Goal: Task Accomplishment & Management: Manage account settings

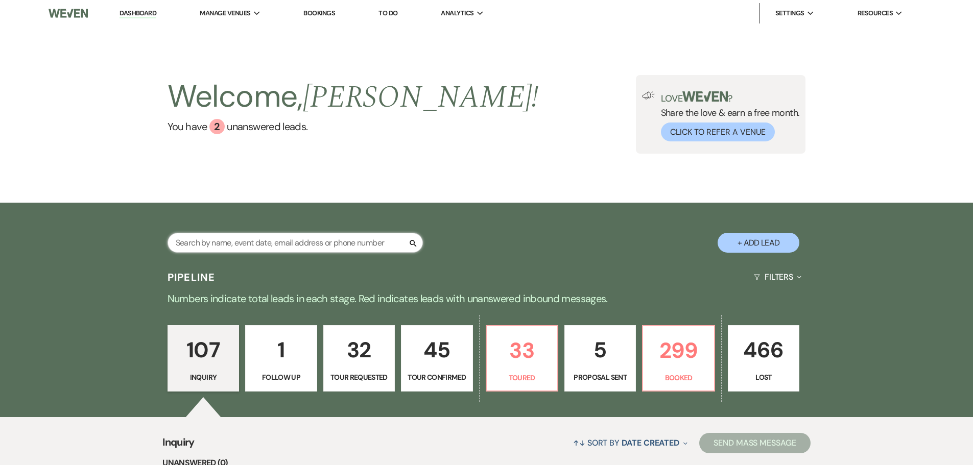
click at [213, 242] on input "text" at bounding box center [295, 243] width 255 height 20
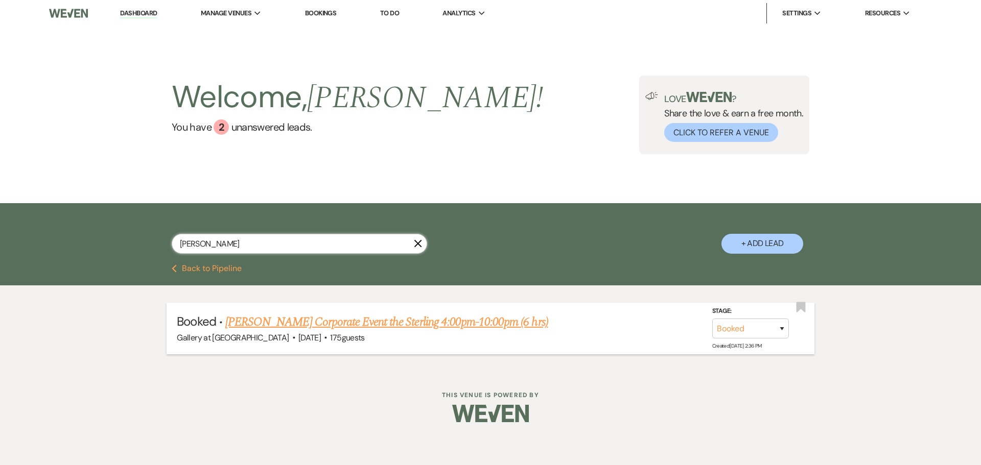
type input "[PERSON_NAME]"
click at [310, 326] on link "[PERSON_NAME] Corporate Event the Sterling 4:00pm-10:00pm (6 hrs)" at bounding box center [386, 322] width 323 height 18
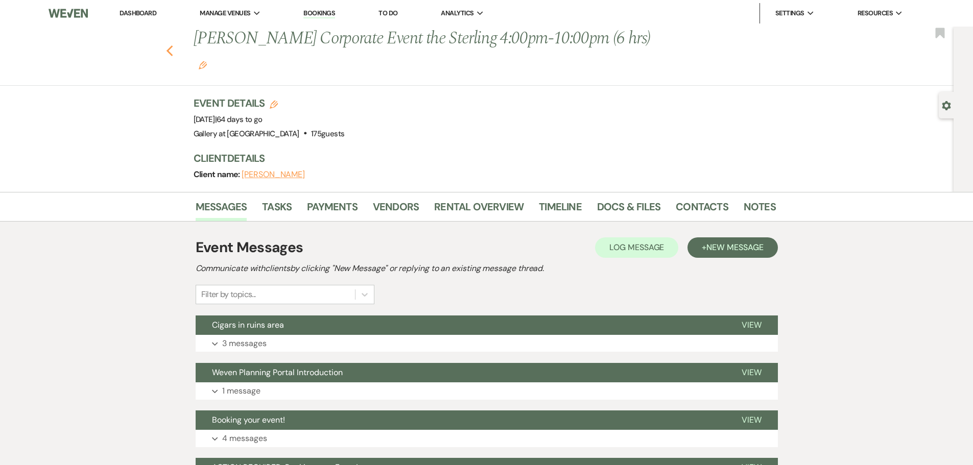
click at [174, 45] on icon "Previous" at bounding box center [170, 51] width 8 height 12
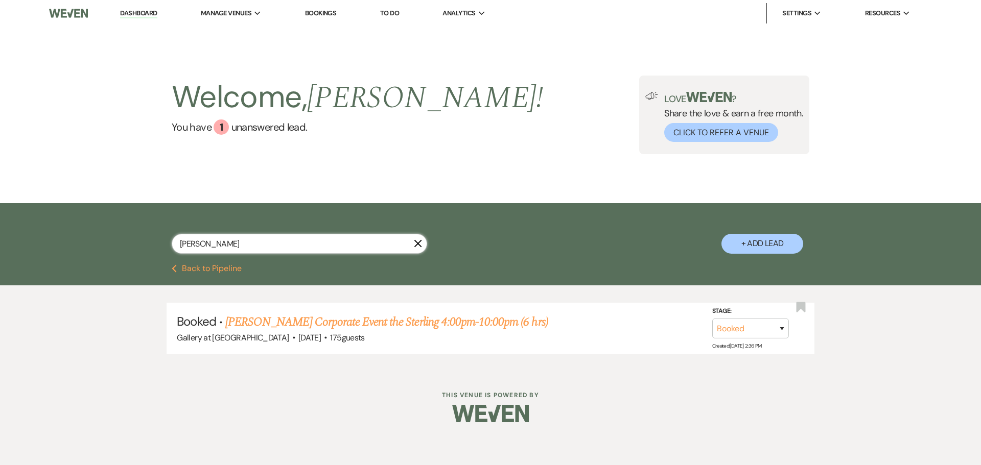
drag, startPoint x: 213, startPoint y: 245, endPoint x: 80, endPoint y: 243, distance: 132.9
click at [80, 243] on div "[PERSON_NAME] X + Add Lead" at bounding box center [490, 233] width 981 height 61
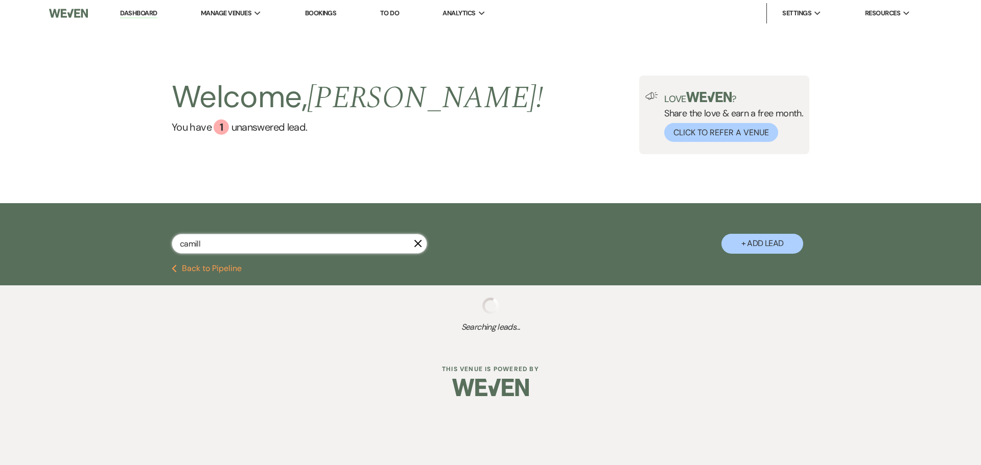
type input "[PERSON_NAME]"
select select "8"
select select "4"
select select "5"
select select "8"
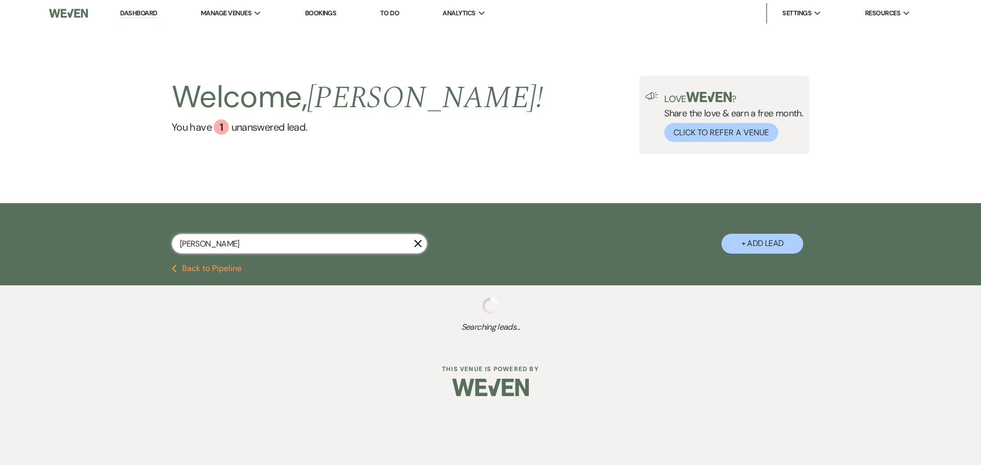
select select "4"
select select "5"
select select "2"
select select "8"
select select "7"
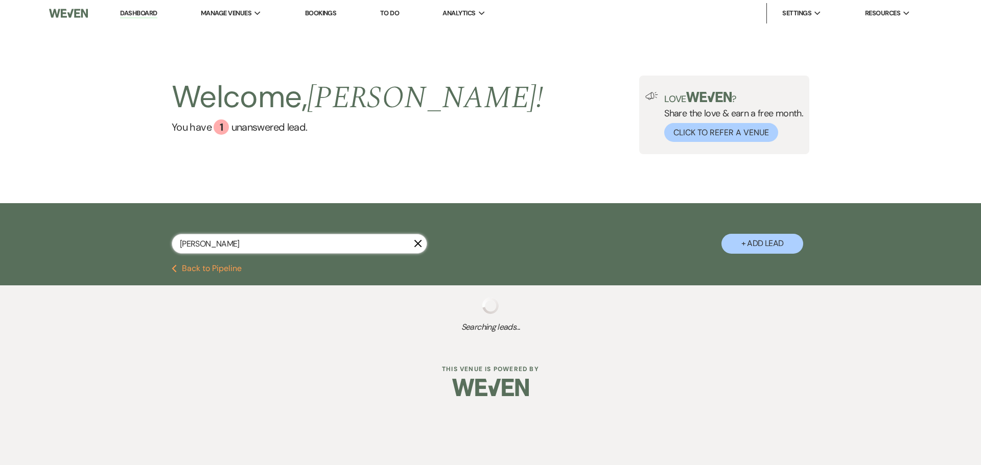
select select "4"
select select "5"
select select "2"
select select "8"
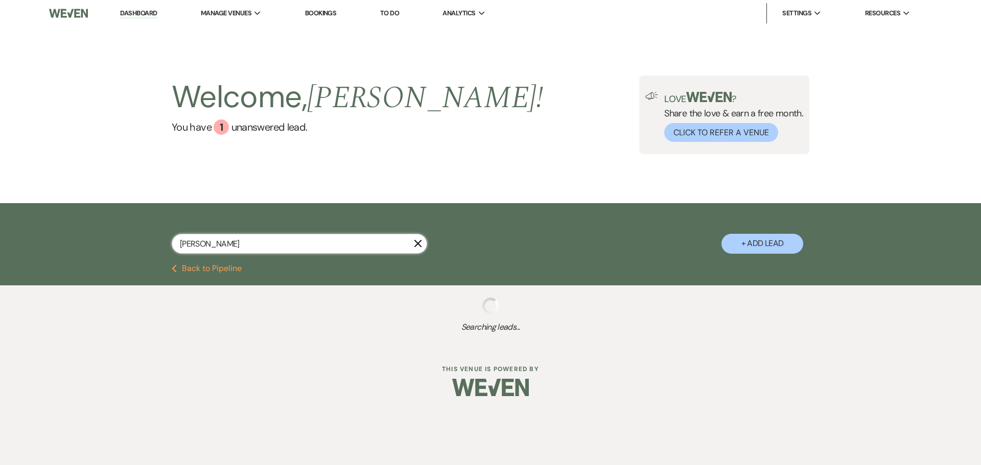
select select "4"
select select "8"
select select "7"
select select "8"
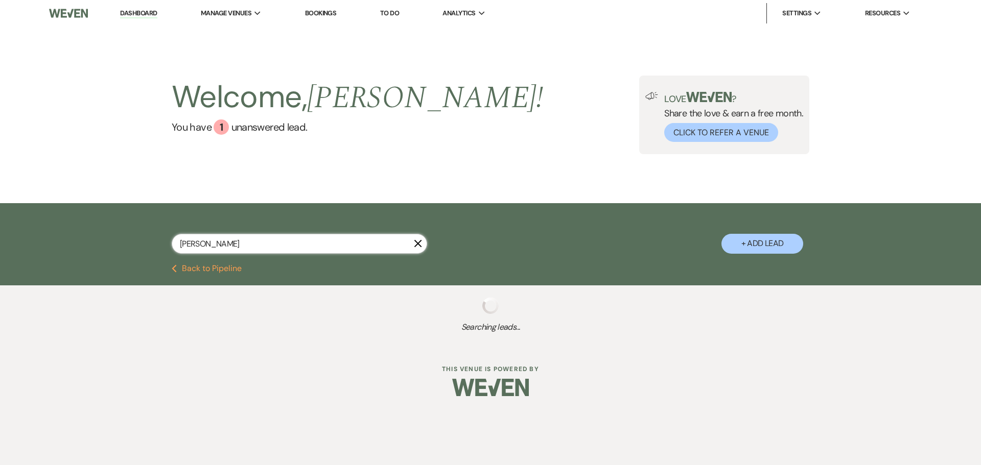
select select "8"
select select "5"
select select "8"
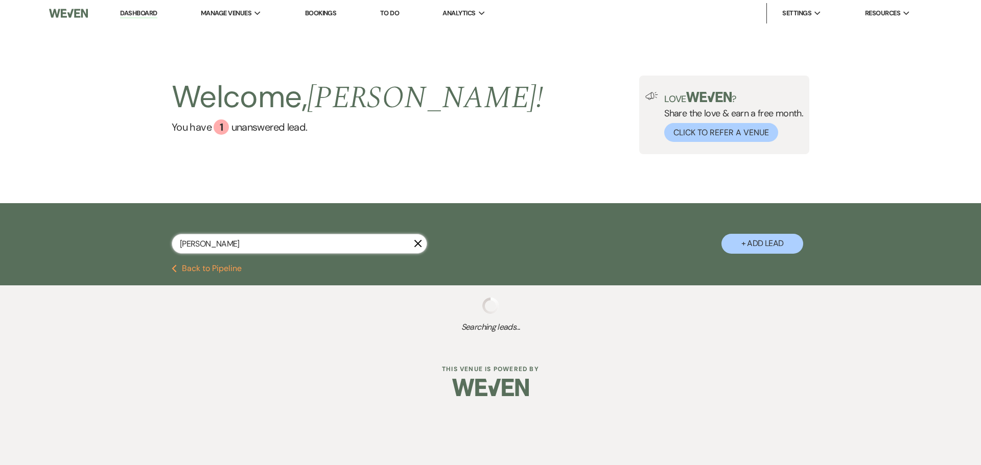
select select "5"
select select "8"
select select "4"
select select "8"
select select "5"
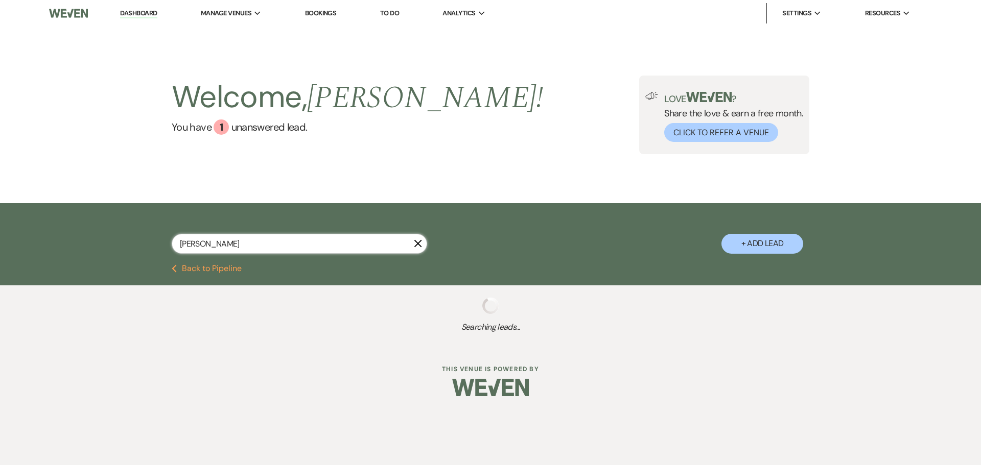
select select "8"
select select "5"
select select "8"
select select "4"
select select "8"
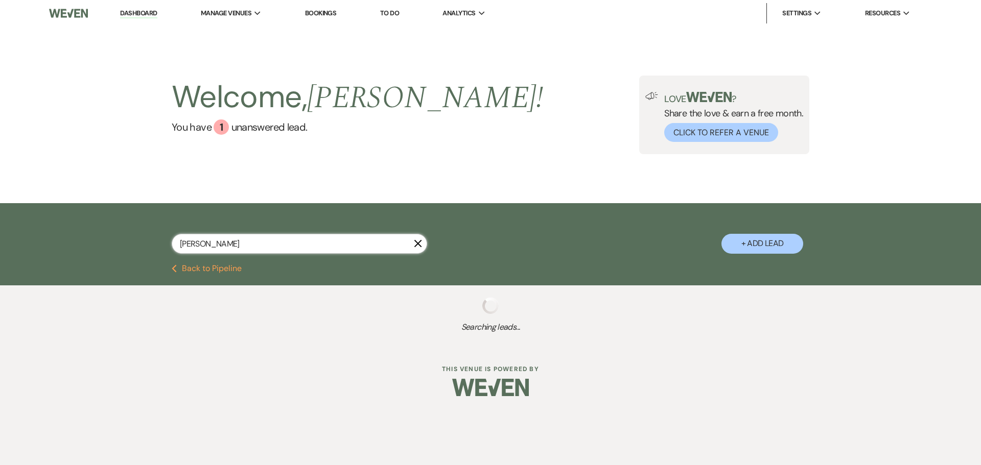
select select "5"
select select "4"
select select "8"
select select "4"
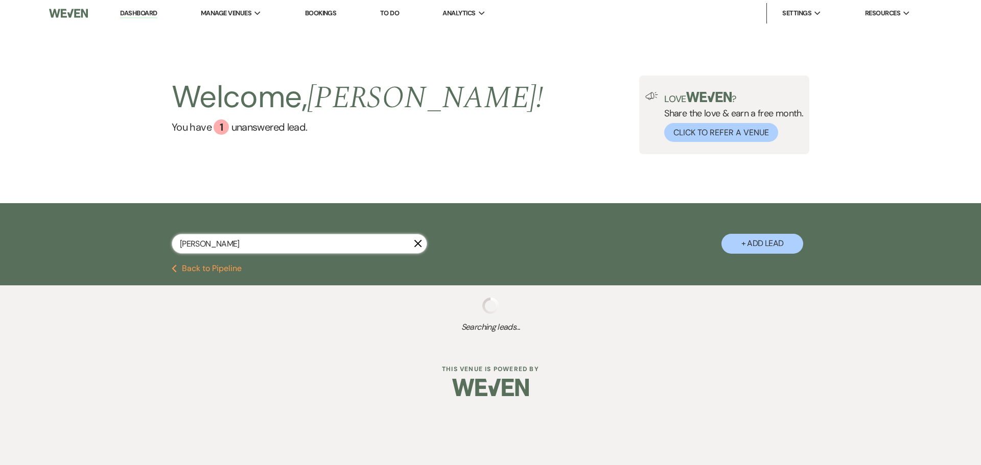
select select "8"
select select "5"
select select "8"
select select "5"
select select "8"
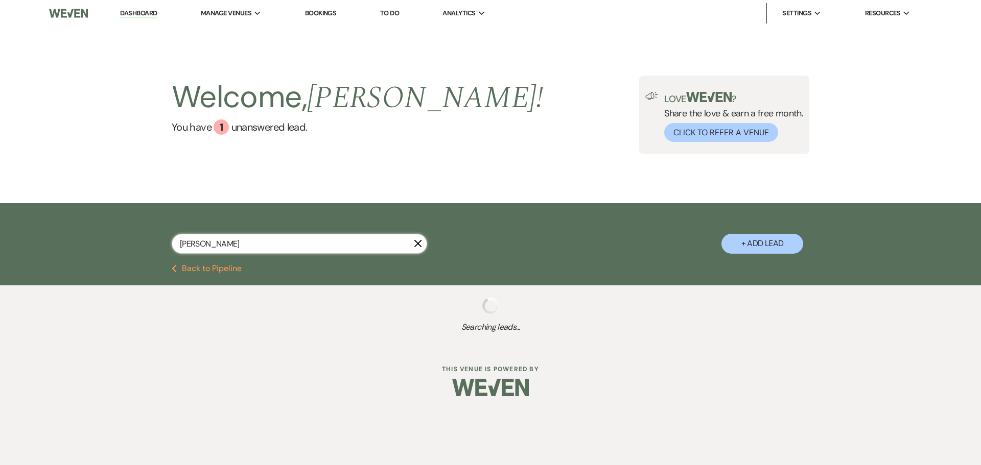
select select "6"
select select "8"
select select "5"
select select "8"
select select "4"
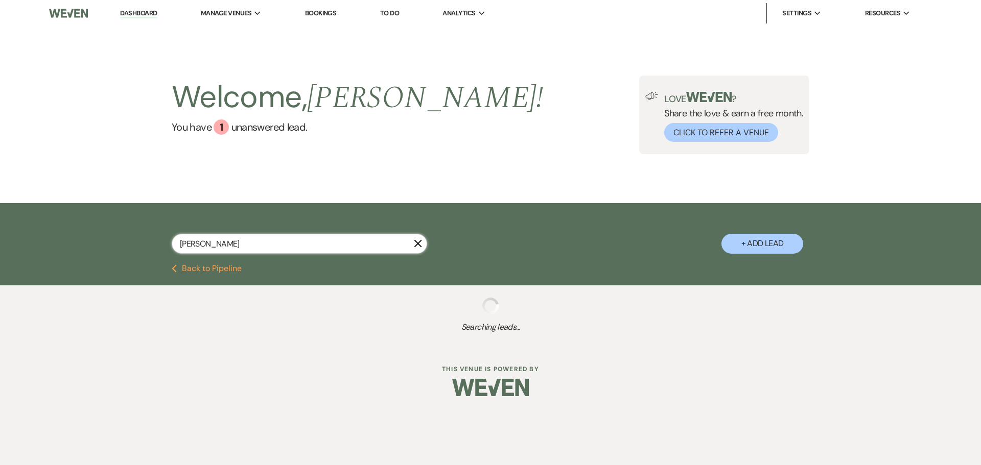
select select "8"
select select "5"
select select "8"
select select "10"
select select "8"
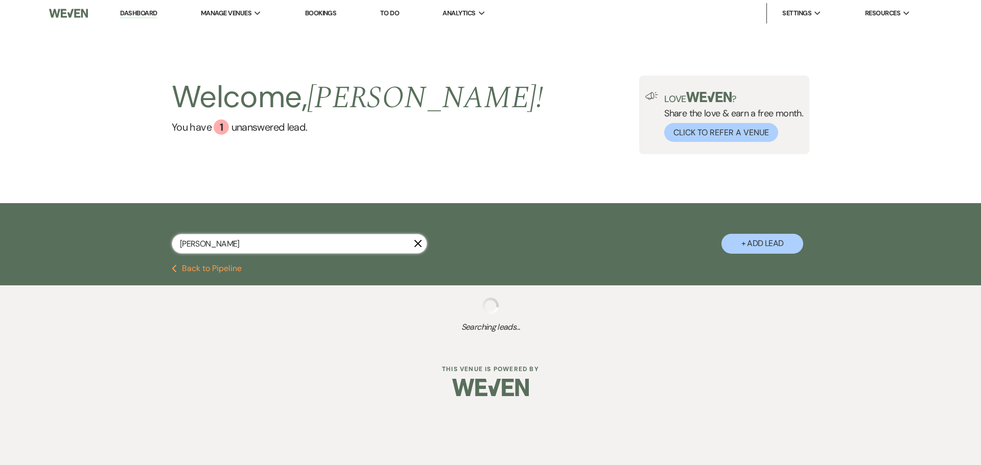
select select "5"
select select "8"
select select "5"
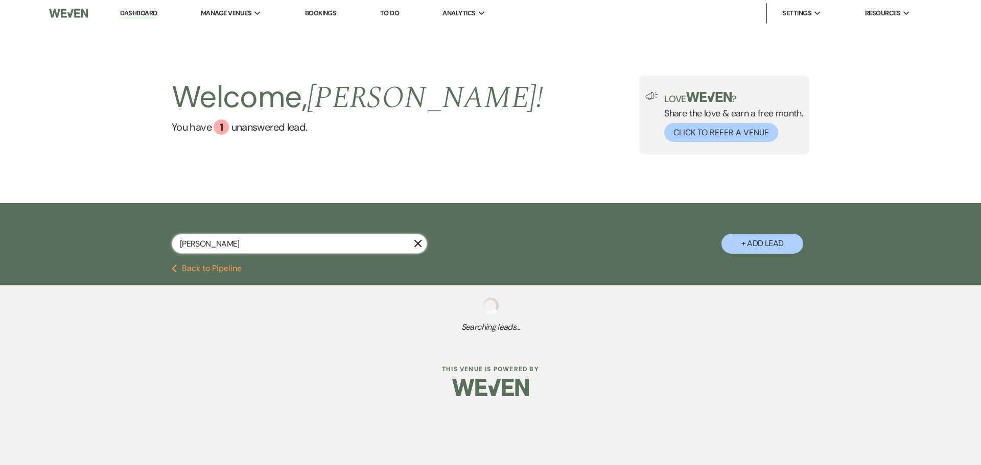
select select "8"
select select "5"
select select "8"
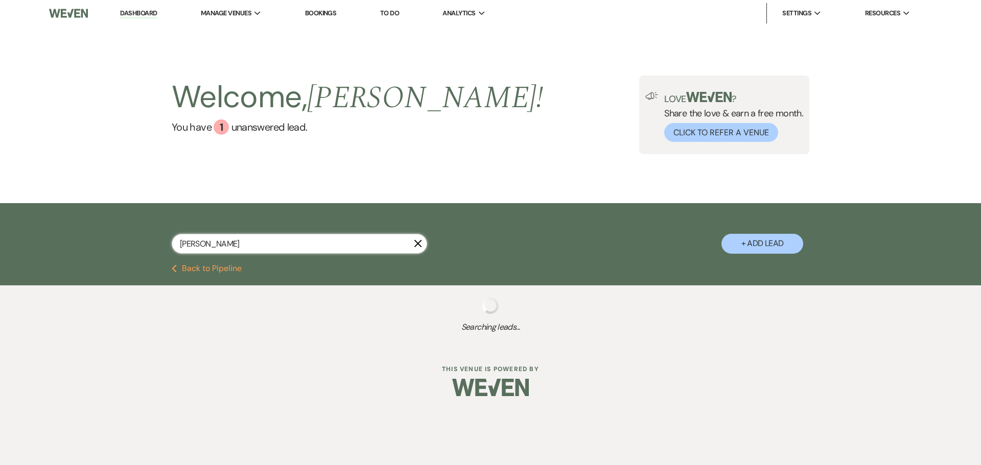
select select "8"
select select "5"
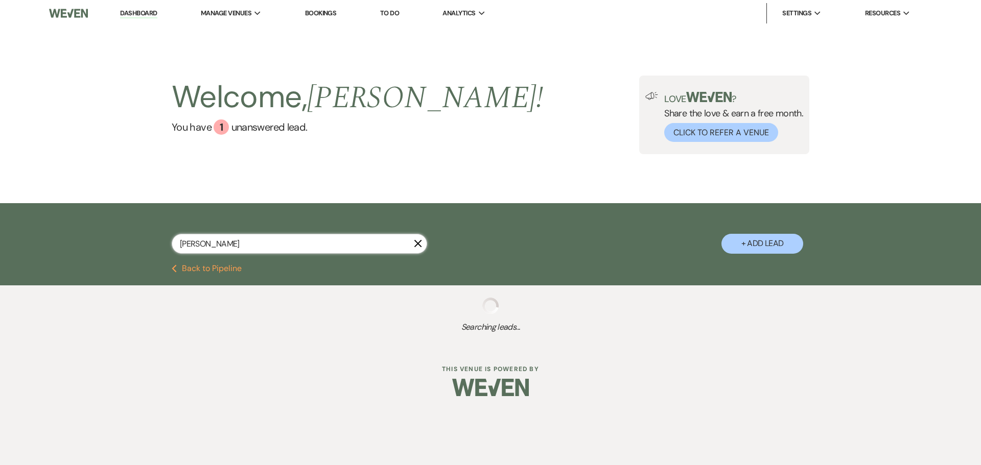
select select "8"
select select "6"
select select "8"
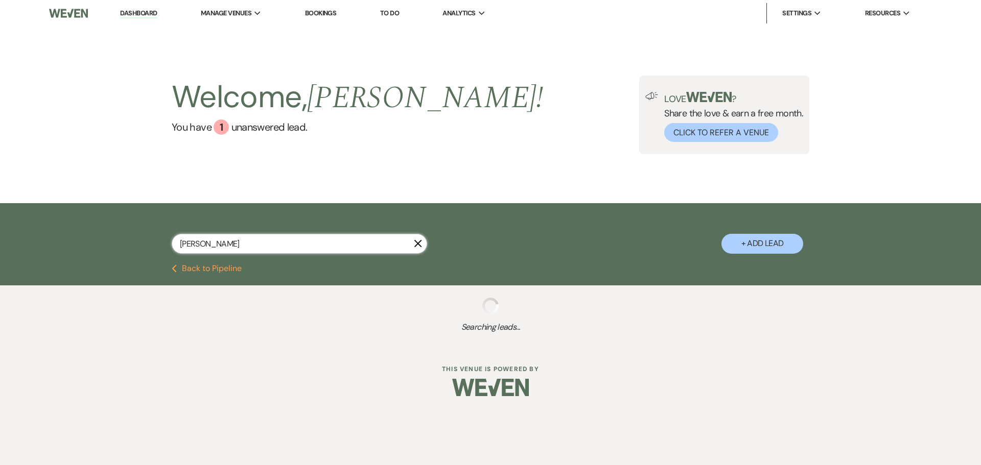
select select "6"
select select "8"
select select "5"
select select "8"
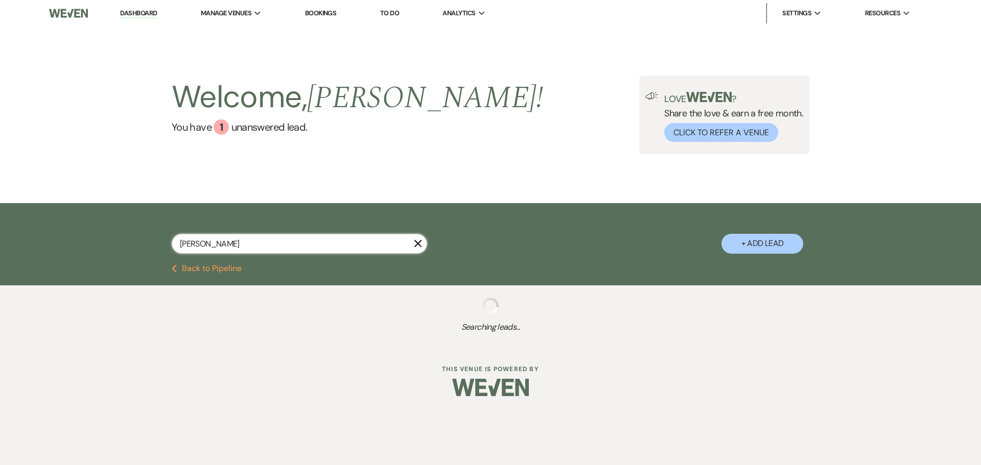
select select "8"
select select "5"
select select "8"
select select "5"
select select "8"
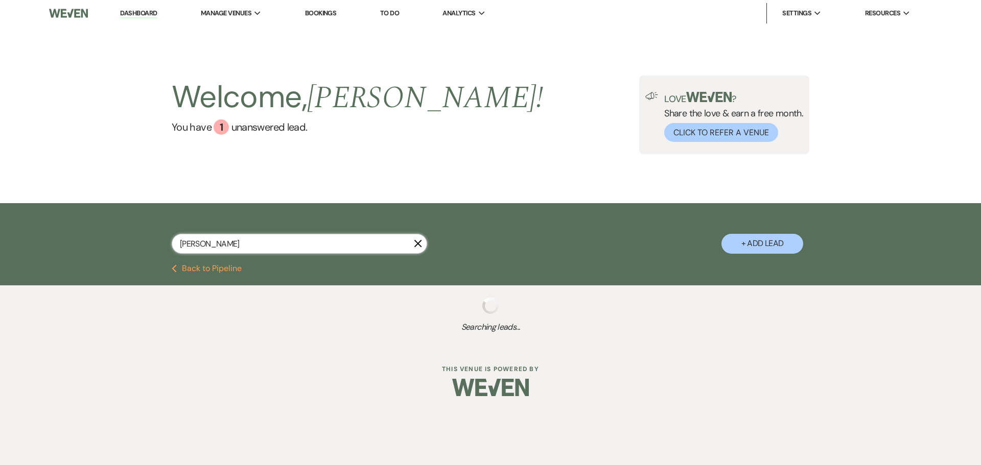
select select "5"
select select "8"
select select "5"
select select "8"
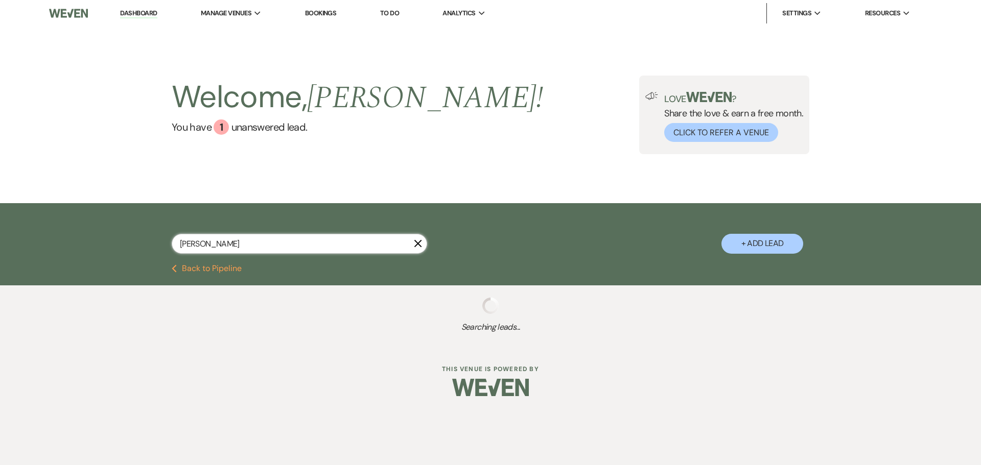
select select "2"
select select "8"
select select "5"
select select "8"
select select "5"
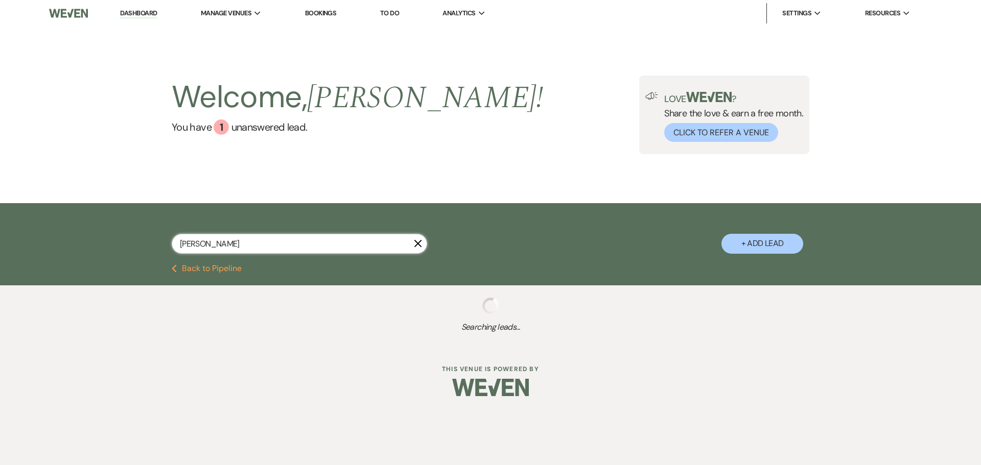
select select "8"
select select "5"
select select "8"
select select "5"
select select "2"
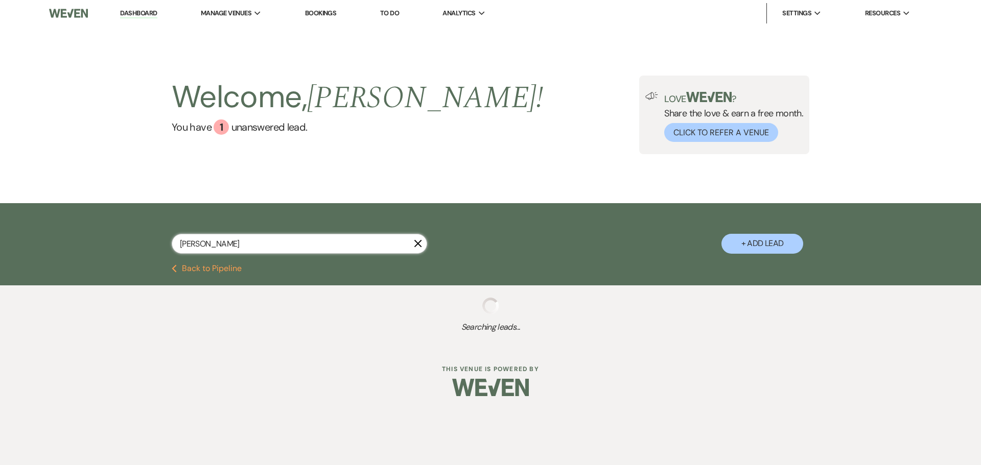
select select "8"
select select "1"
select select "8"
select select "5"
select select "8"
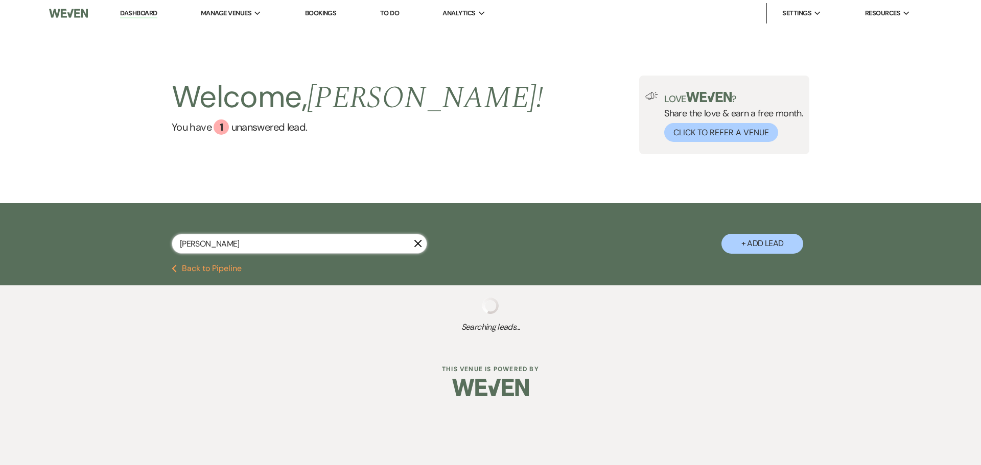
select select "5"
select select "8"
select select "5"
select select "8"
select select "5"
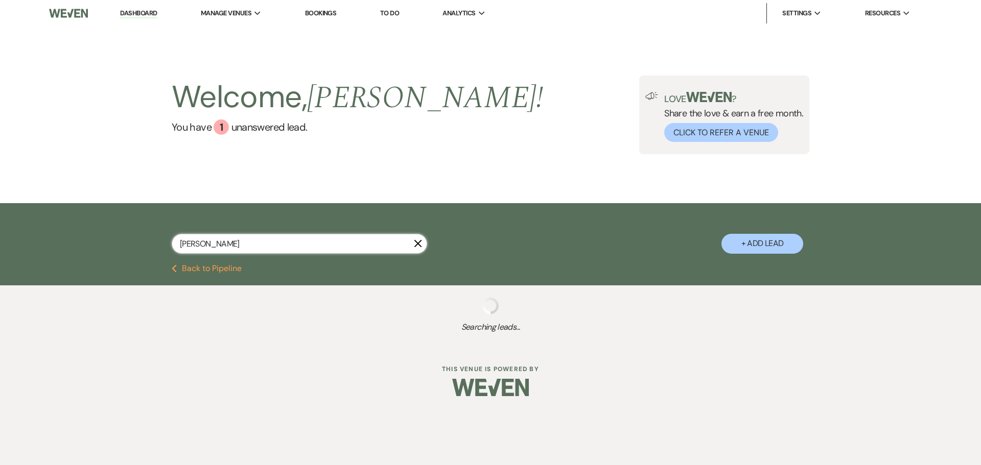
select select "8"
select select "5"
select select "8"
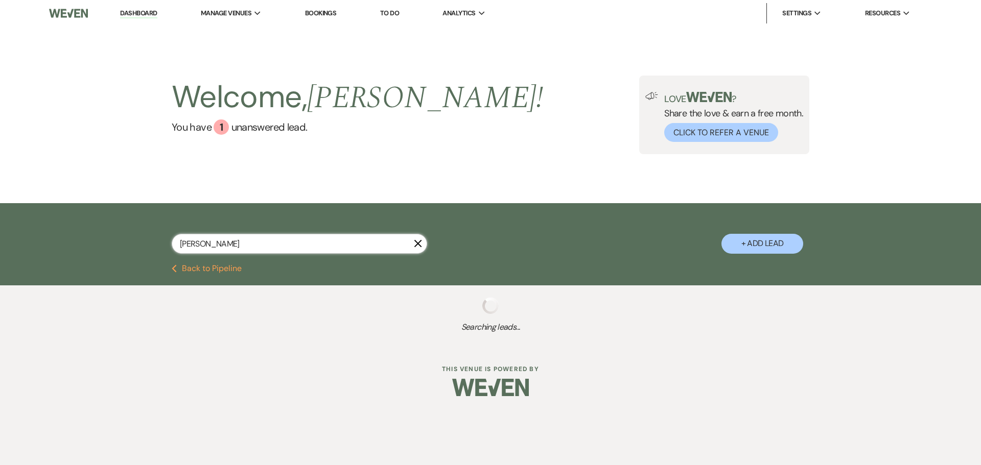
select select "4"
select select "8"
select select "4"
select select "8"
select select "5"
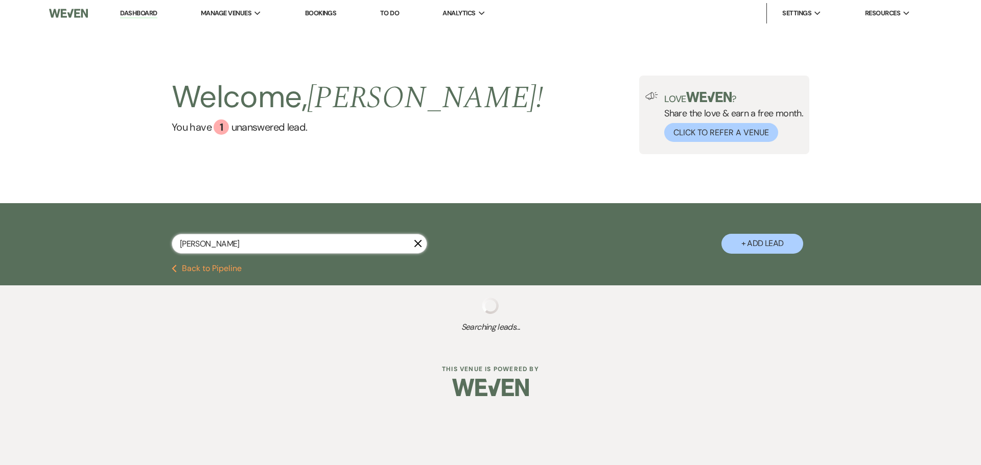
select select "8"
select select "5"
select select "8"
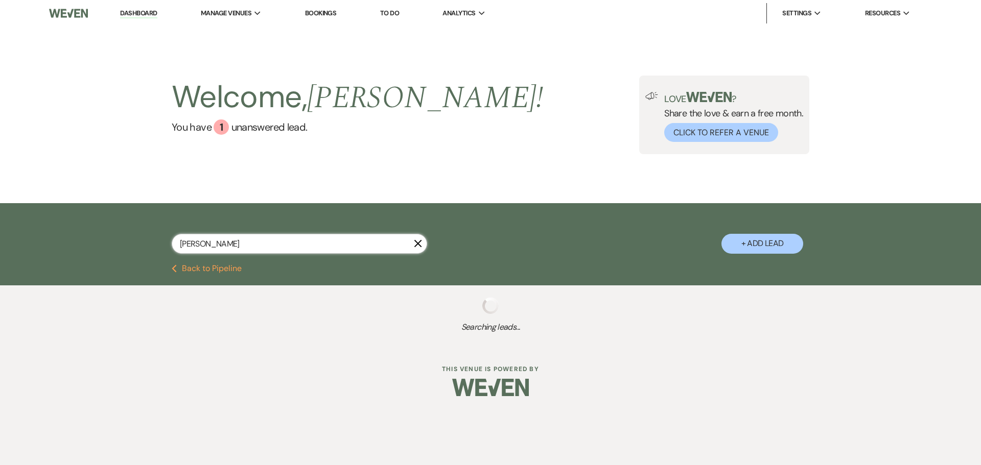
select select "8"
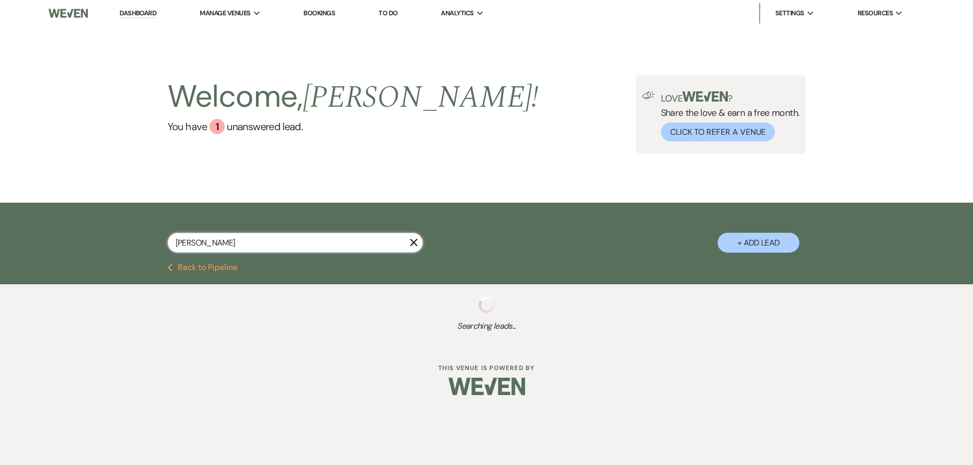
select select "8"
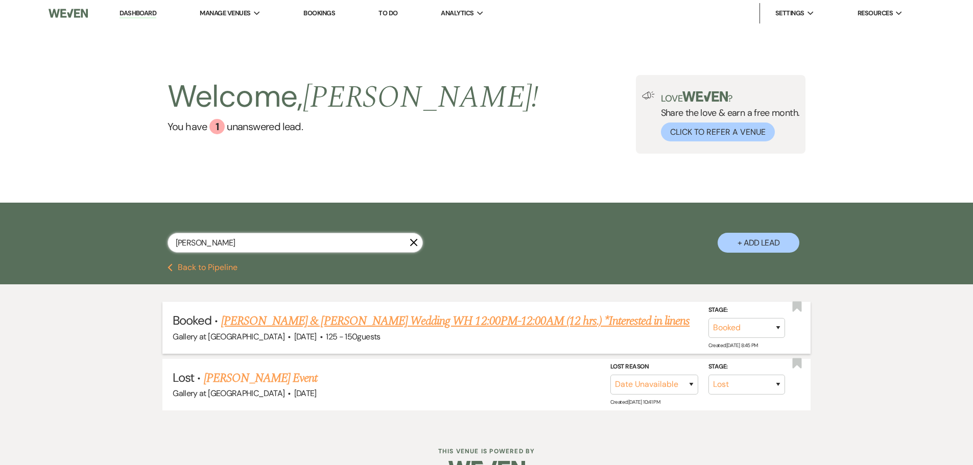
type input "[PERSON_NAME]"
click at [337, 323] on link "[PERSON_NAME] & [PERSON_NAME] Wedding WH 12:00PM-12:00AM (12 hrs.) *Interested …" at bounding box center [455, 321] width 469 height 18
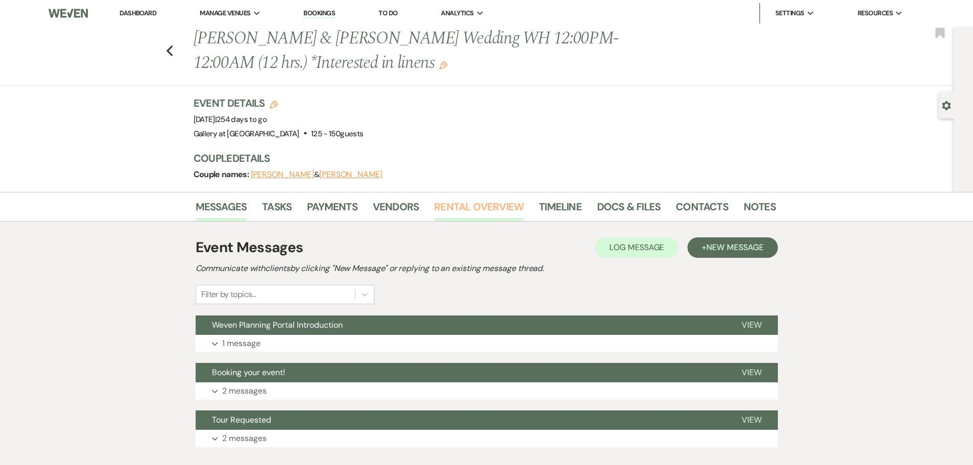
click at [452, 213] on link "Rental Overview" at bounding box center [478, 210] width 89 height 22
